Goal: Find specific page/section: Find specific page/section

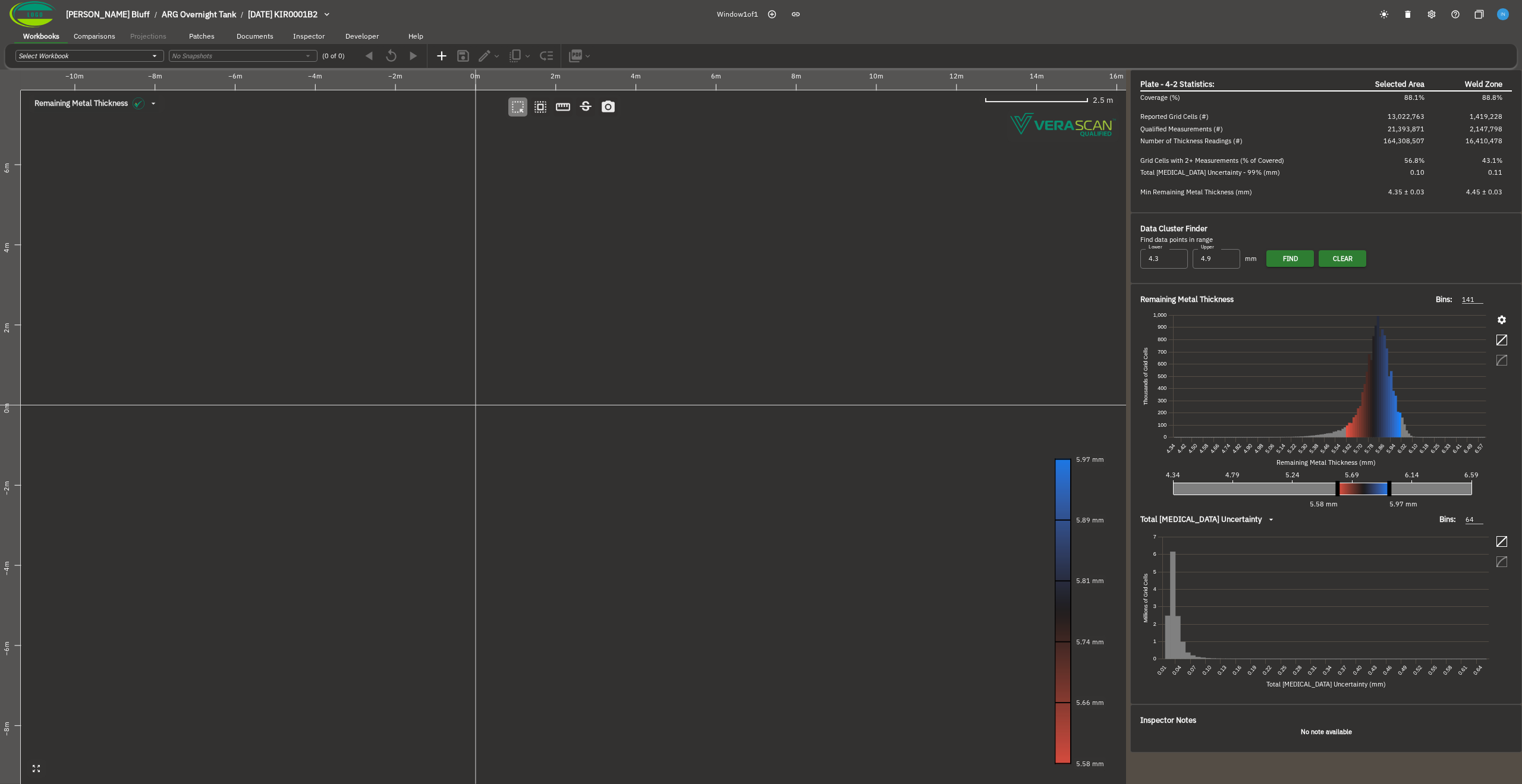
drag, startPoint x: 422, startPoint y: 227, endPoint x: 422, endPoint y: 237, distance: 10.0
click at [422, 237] on canvas at bounding box center [563, 426] width 1126 height 715
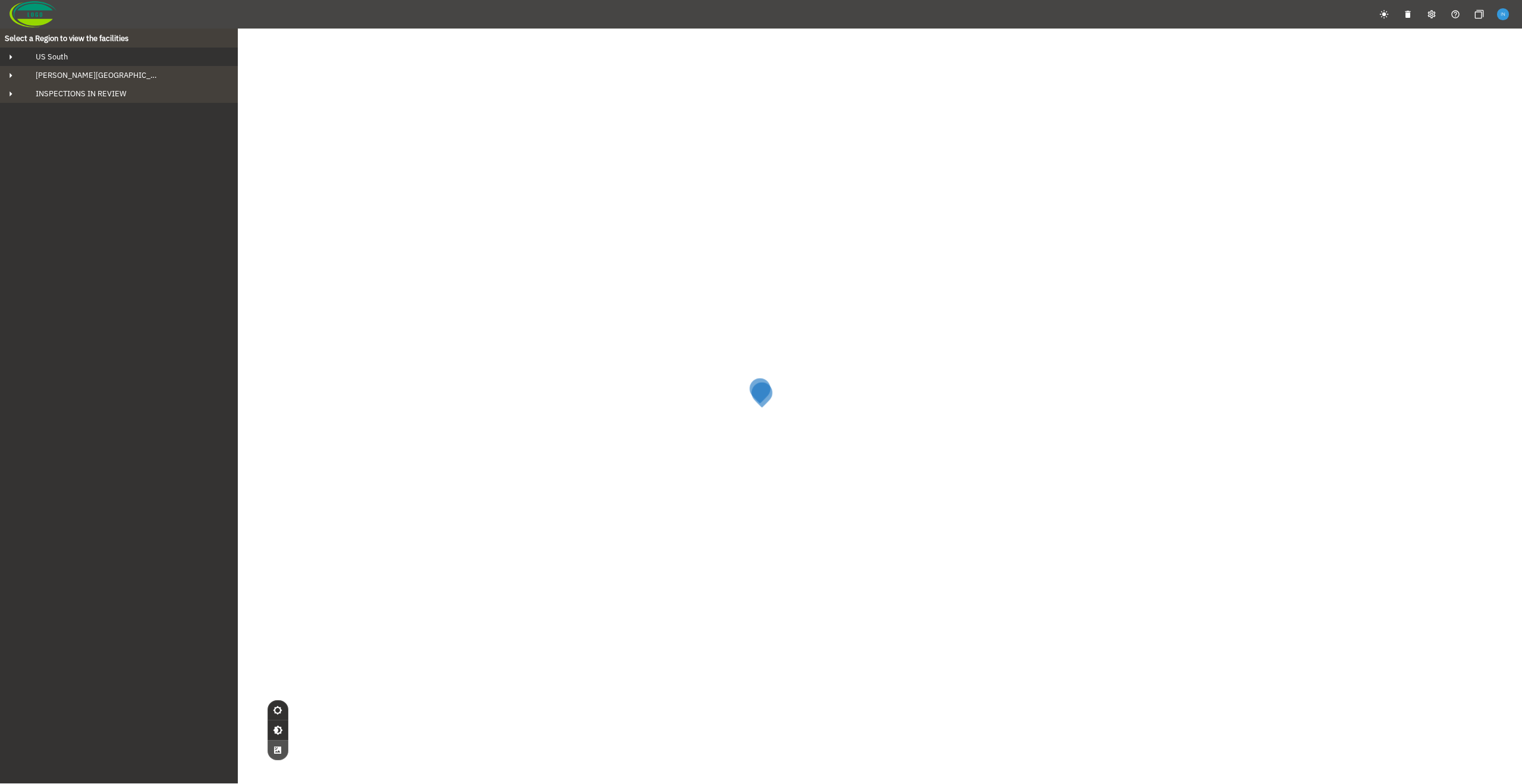
click at [137, 55] on div "US South" at bounding box center [129, 57] width 207 height 10
click at [137, 72] on div "[PERSON_NAME] Bluff" at bounding box center [130, 75] width 188 height 10
click at [128, 110] on div "ARG Overnight Tank" at bounding box center [129, 112] width 169 height 10
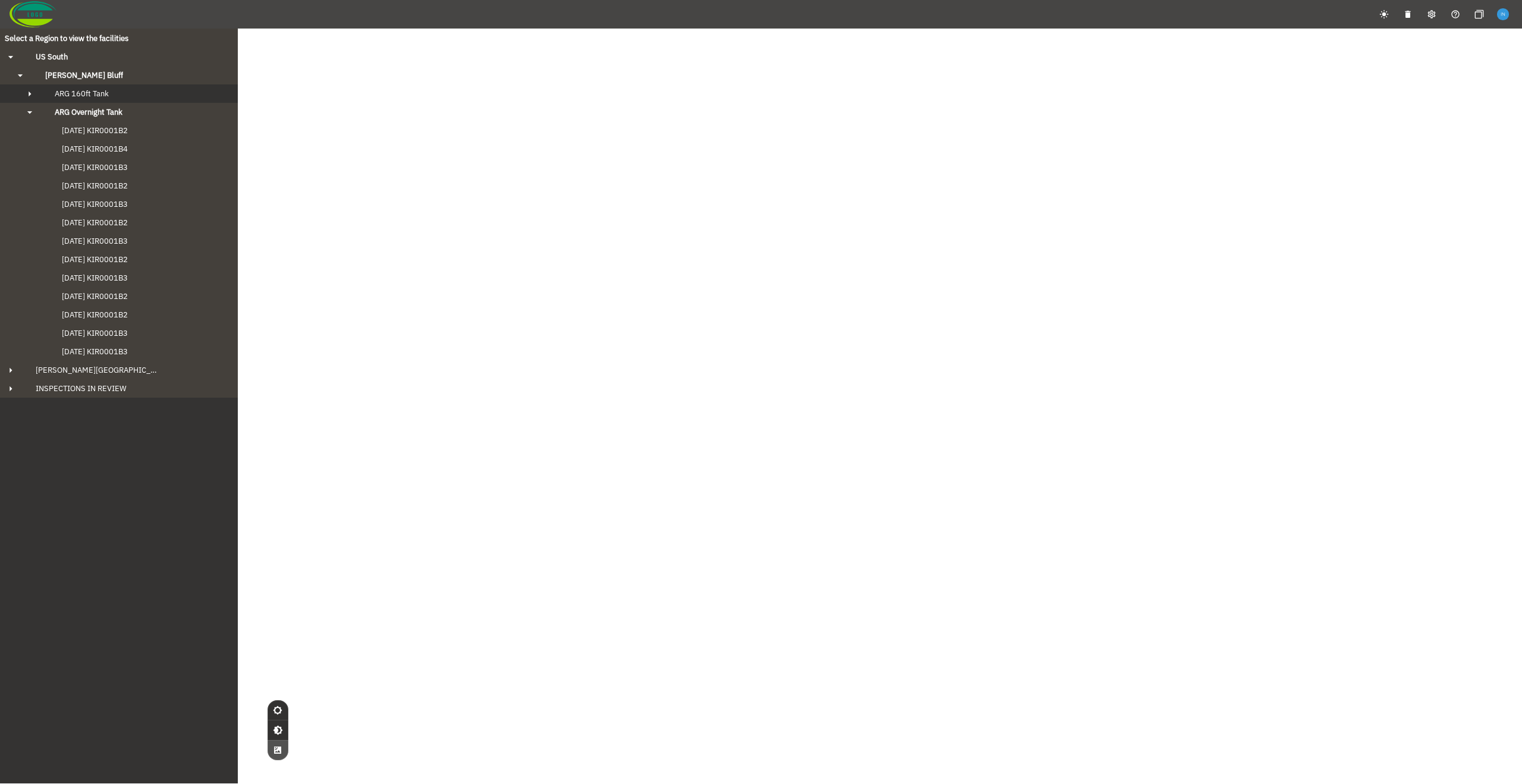
drag, startPoint x: 128, startPoint y: 110, endPoint x: 127, endPoint y: 93, distance: 17.0
click at [128, 109] on div "ARG Overnight Tank" at bounding box center [129, 112] width 169 height 10
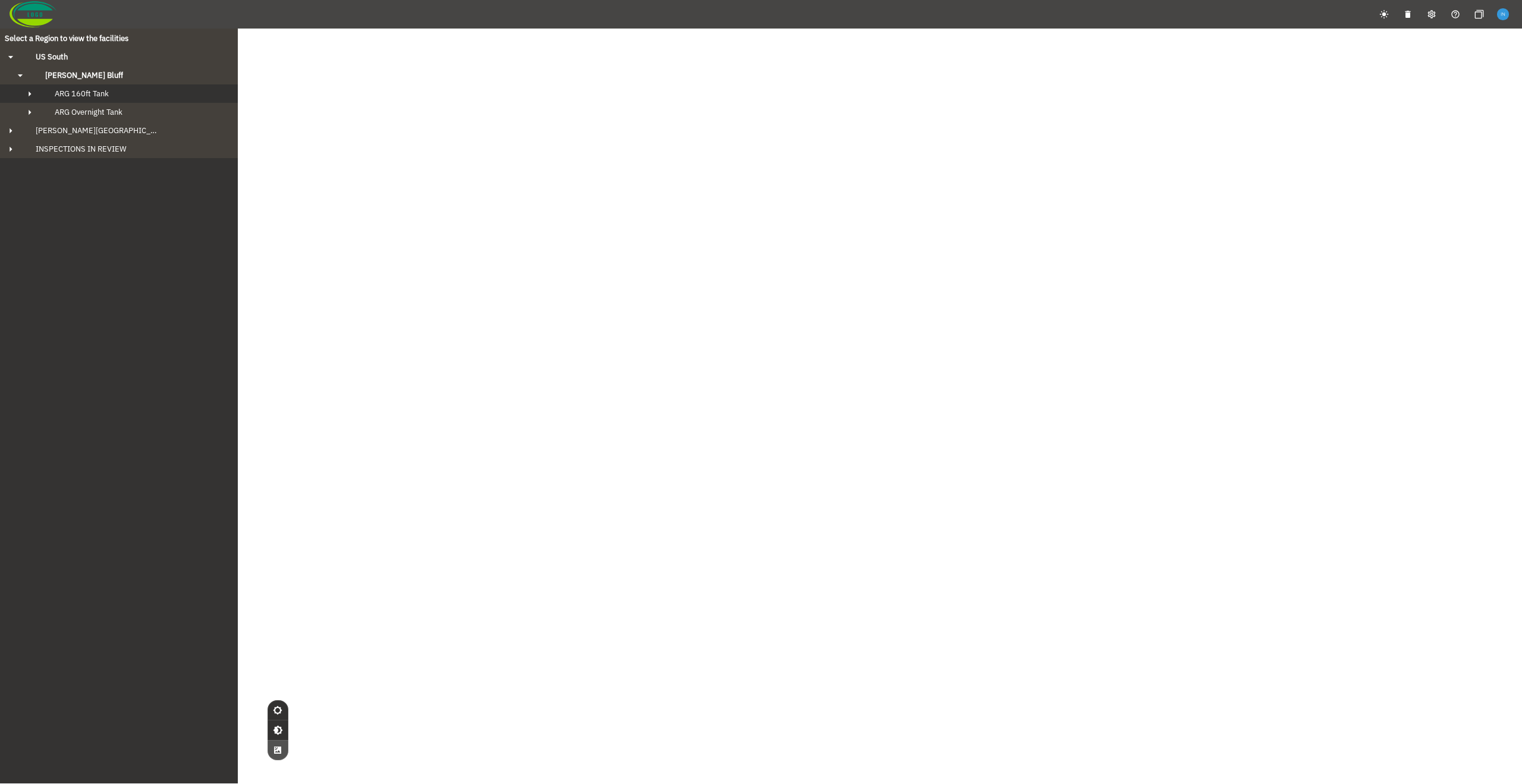
click at [127, 93] on div "ARG 160ft Tank" at bounding box center [129, 93] width 169 height 10
click at [123, 69] on button "[PERSON_NAME] Bluff" at bounding box center [119, 75] width 238 height 18
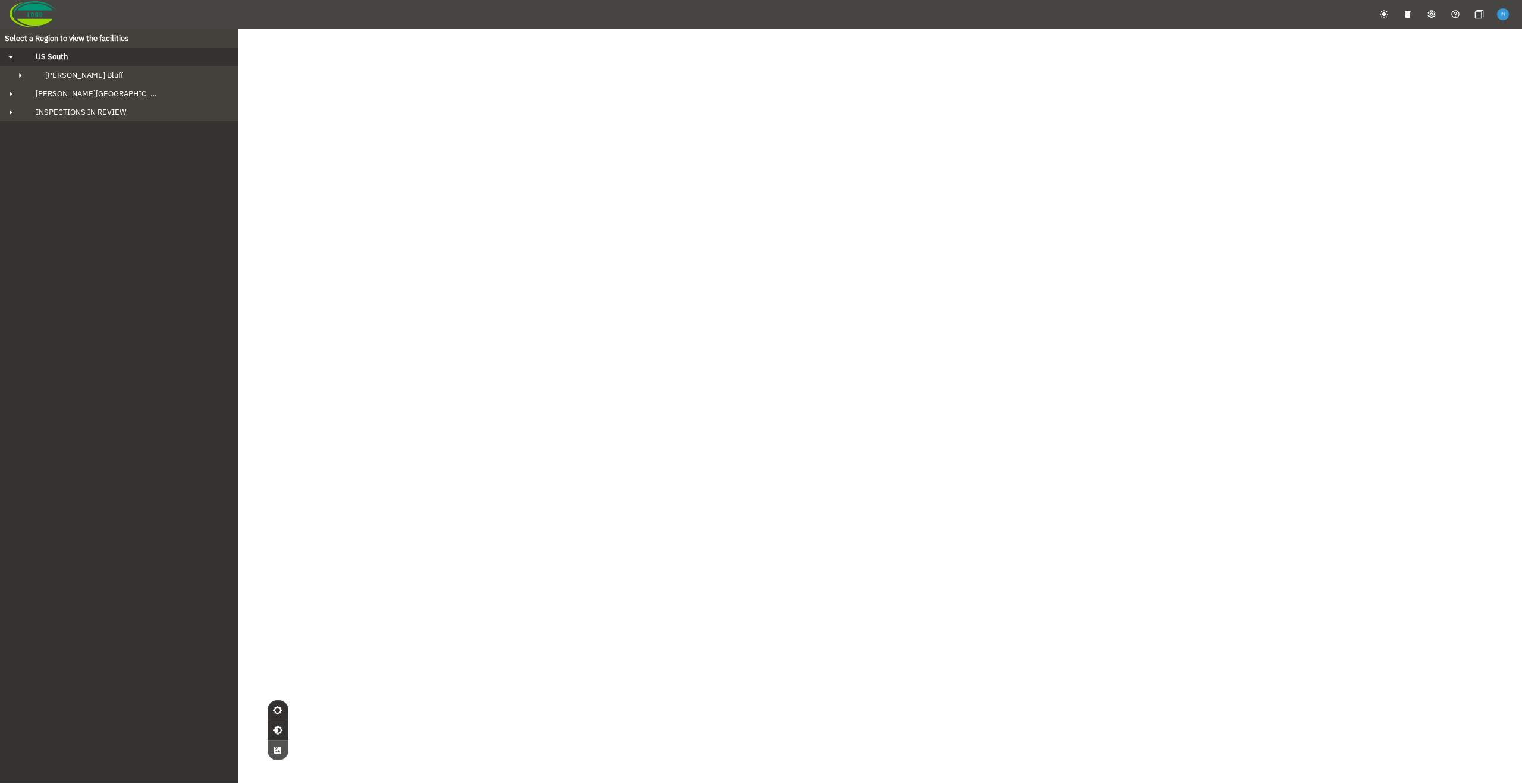
click at [120, 54] on div "US South" at bounding box center [129, 57] width 207 height 10
click at [118, 78] on div "Howard Region" at bounding box center [129, 75] width 207 height 10
click at [117, 96] on div "Howard Facility" at bounding box center [130, 93] width 188 height 10
click at [117, 113] on span "INSPECTIONS IN REVIEW" at bounding box center [76, 112] width 100 height 10
drag, startPoint x: 151, startPoint y: 116, endPoint x: 155, endPoint y: 201, distance: 85.1
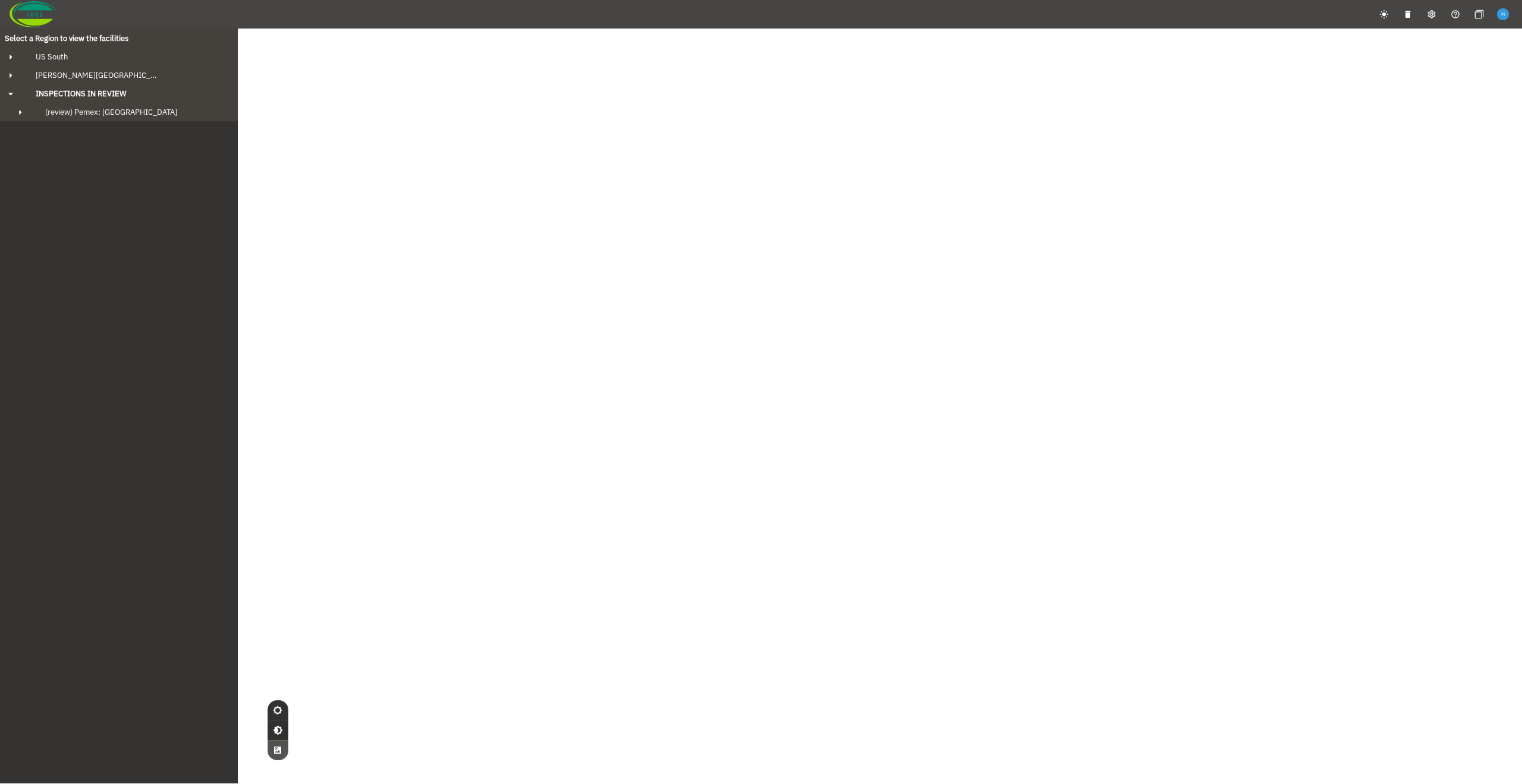
click at [155, 201] on div "Select a Region to view the facilities US South Fowler's Bluff ARG 160ft Tank 2…" at bounding box center [119, 405] width 238 height 755
click at [506, 157] on div "© Mapbox © OpenStreetMap Improve this map © Maxar" at bounding box center [761, 421] width 1522 height 784
click at [271, 170] on div "© Mapbox © OpenStreetMap Improve this map © Maxar" at bounding box center [761, 421] width 1522 height 784
click at [87, 92] on span "INSPECTIONS IN REVIEW" at bounding box center [76, 93] width 100 height 10
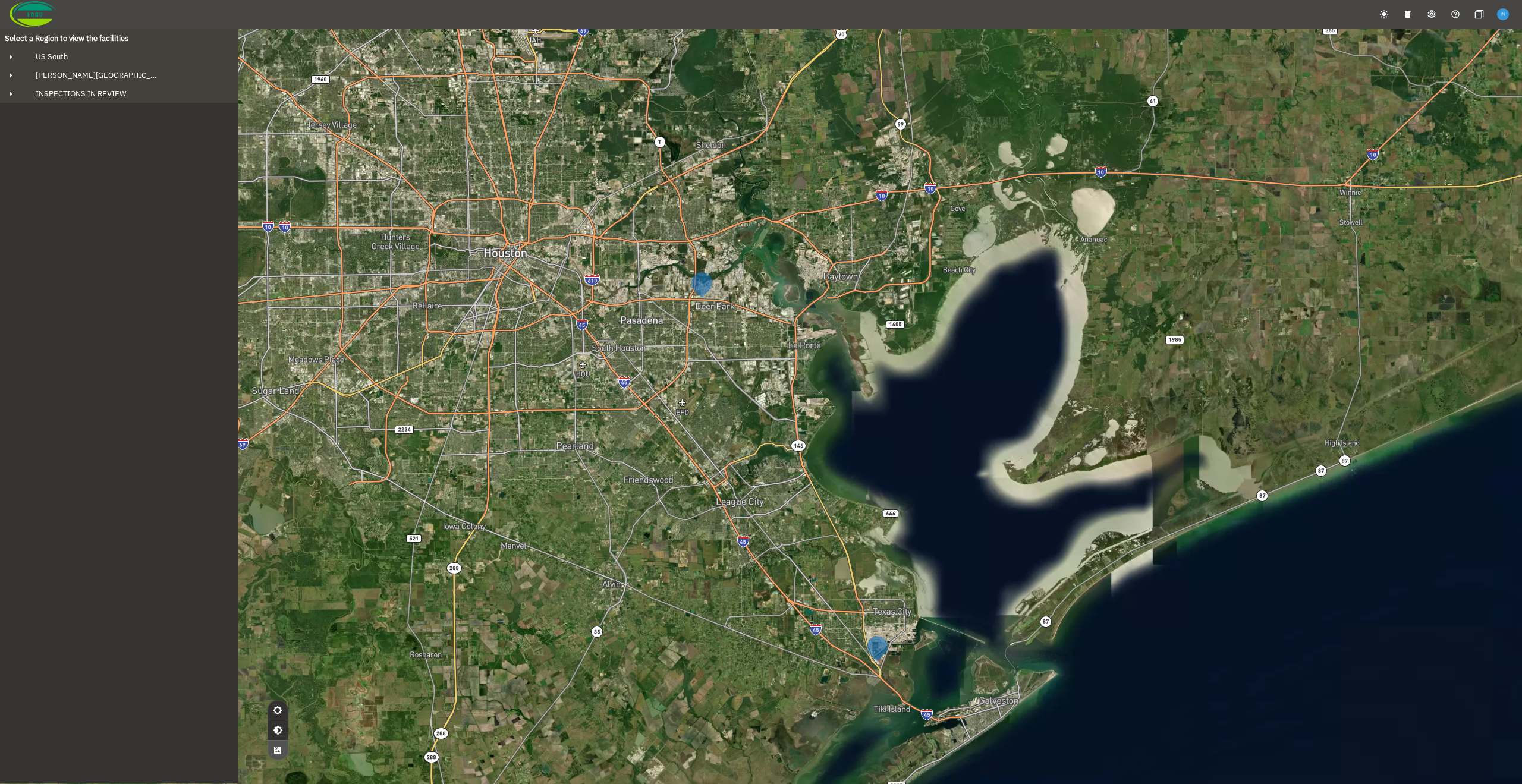
click at [584, 107] on div "© Mapbox © OpenStreetMap Improve this map © Maxar" at bounding box center [761, 421] width 1522 height 784
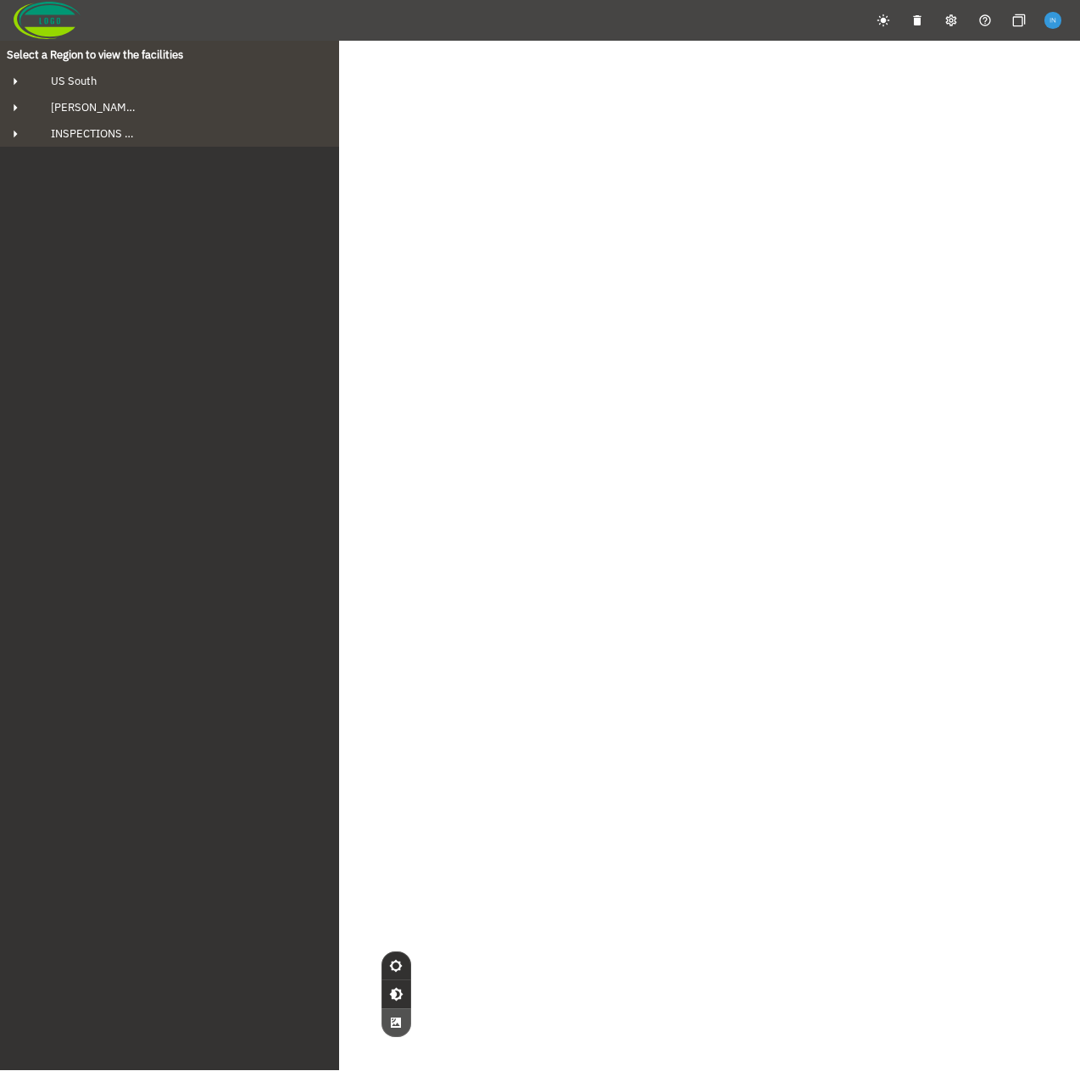
click at [203, 251] on div "Select a Region to view the facilities US South Fowler's Bluff ARG 160ft Tank 2…" at bounding box center [169, 555] width 339 height 1030
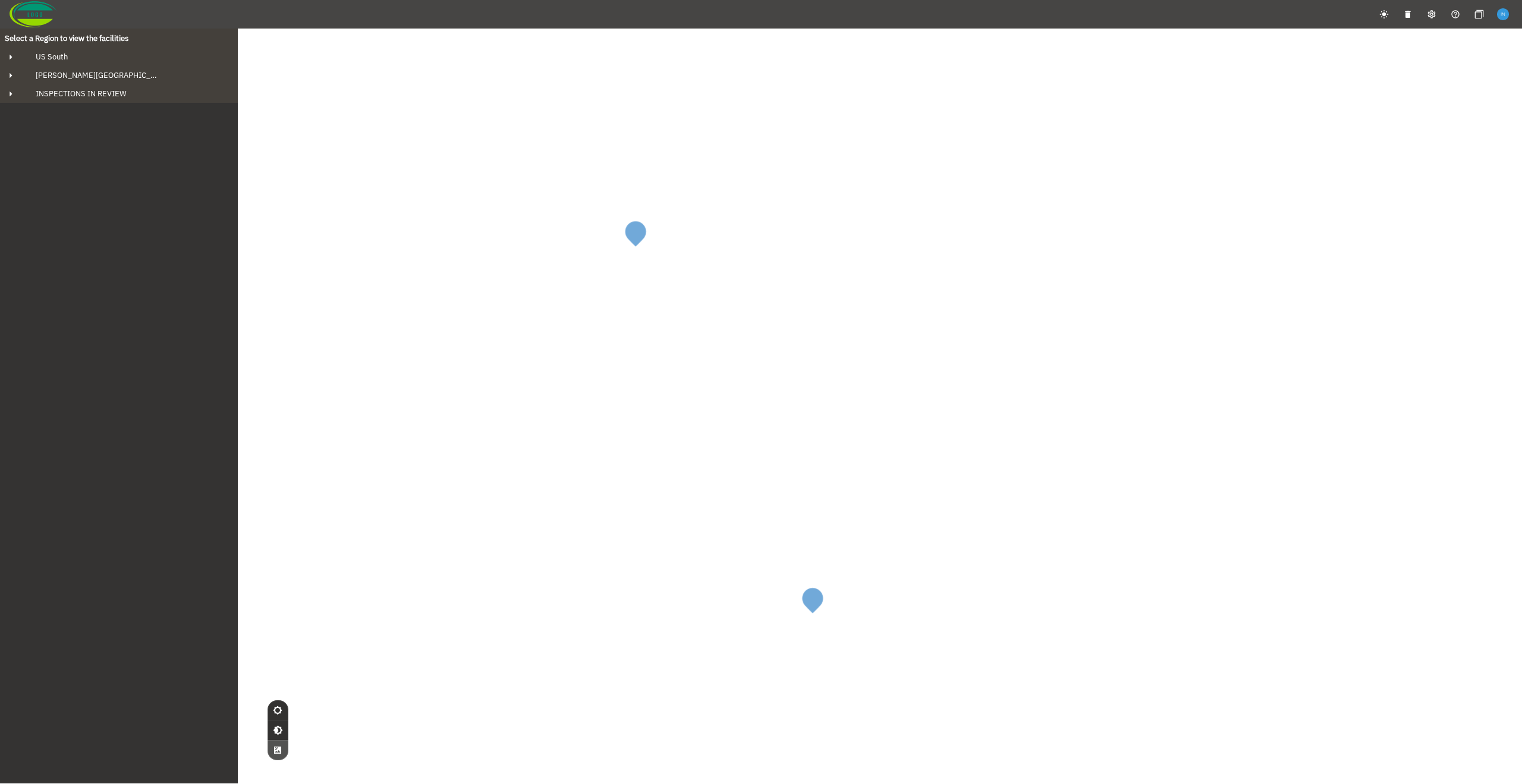
drag, startPoint x: 881, startPoint y: 175, endPoint x: 782, endPoint y: 189, distance: 100.0
click at [782, 189] on div "© Mapbox © OpenStreetMap Improve this map © Maxar" at bounding box center [761, 421] width 1522 height 784
